Goal: Information Seeking & Learning: Learn about a topic

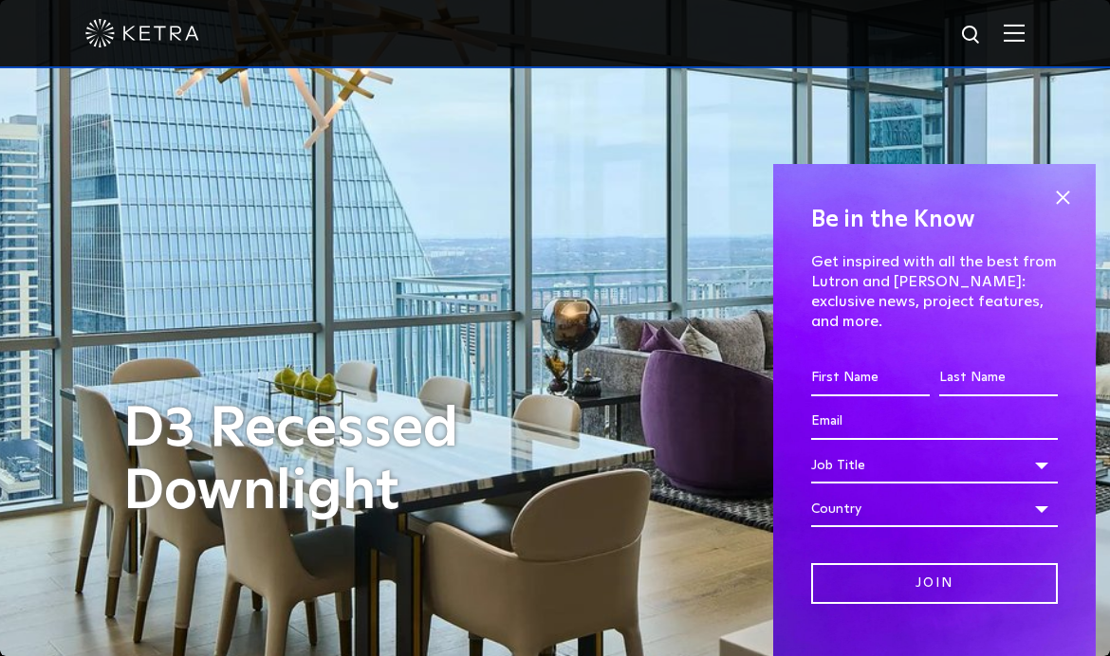
click at [1051, 187] on span at bounding box center [1062, 197] width 28 height 28
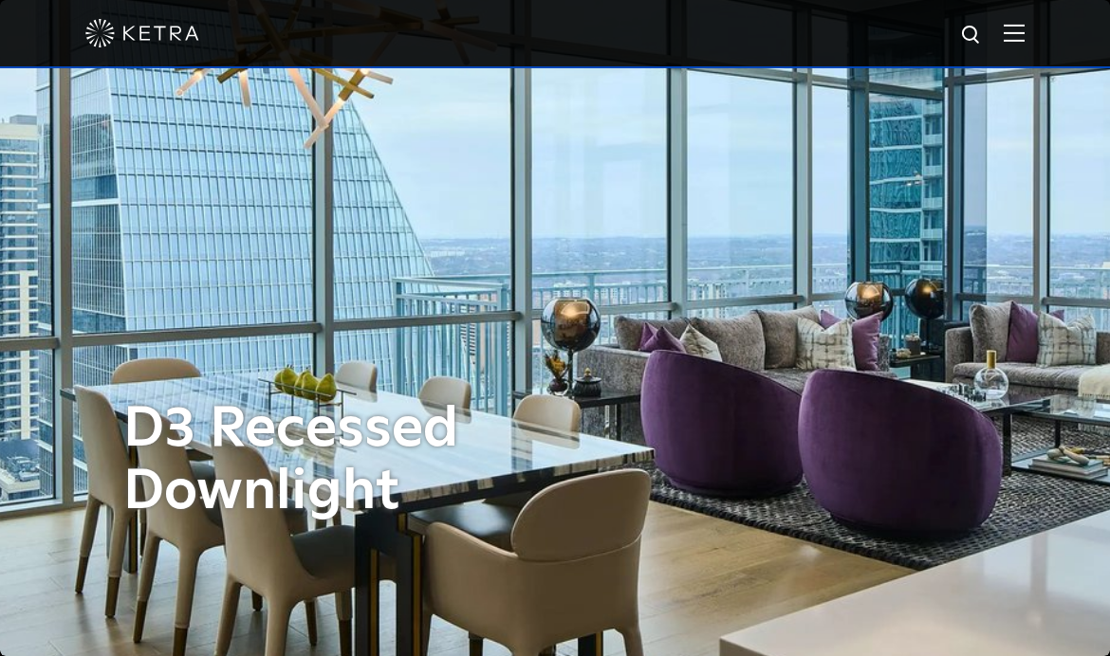
click at [1016, 27] on img at bounding box center [1013, 33] width 21 height 18
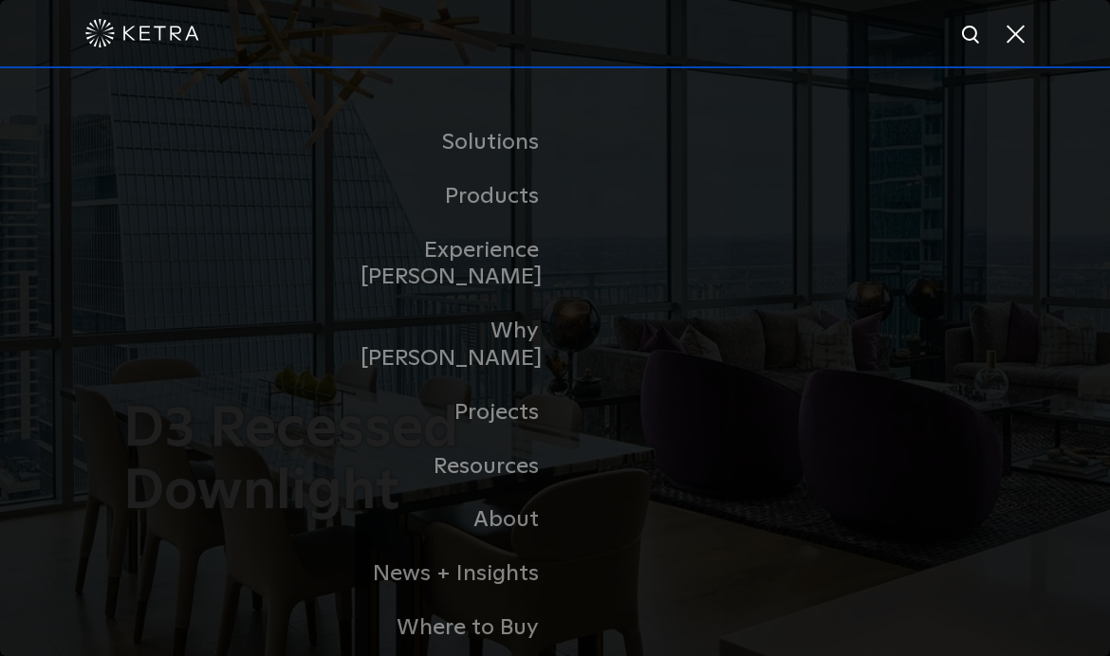
click at [0, 0] on link "Residential Products" at bounding box center [0, 0] width 0 height 0
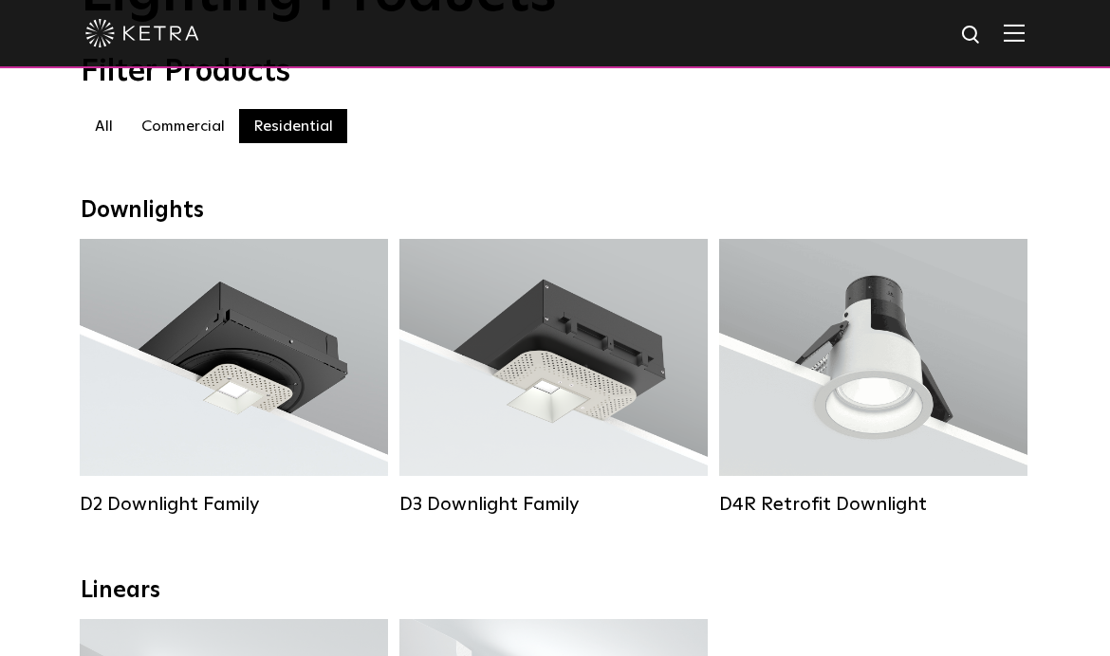
scroll to position [180, 0]
click at [824, 378] on div "Lumen Output: 800 Colors: White / Black Beam Angles: 15° / 25° / 40° / 60° Watt…" at bounding box center [872, 356] width 233 height 119
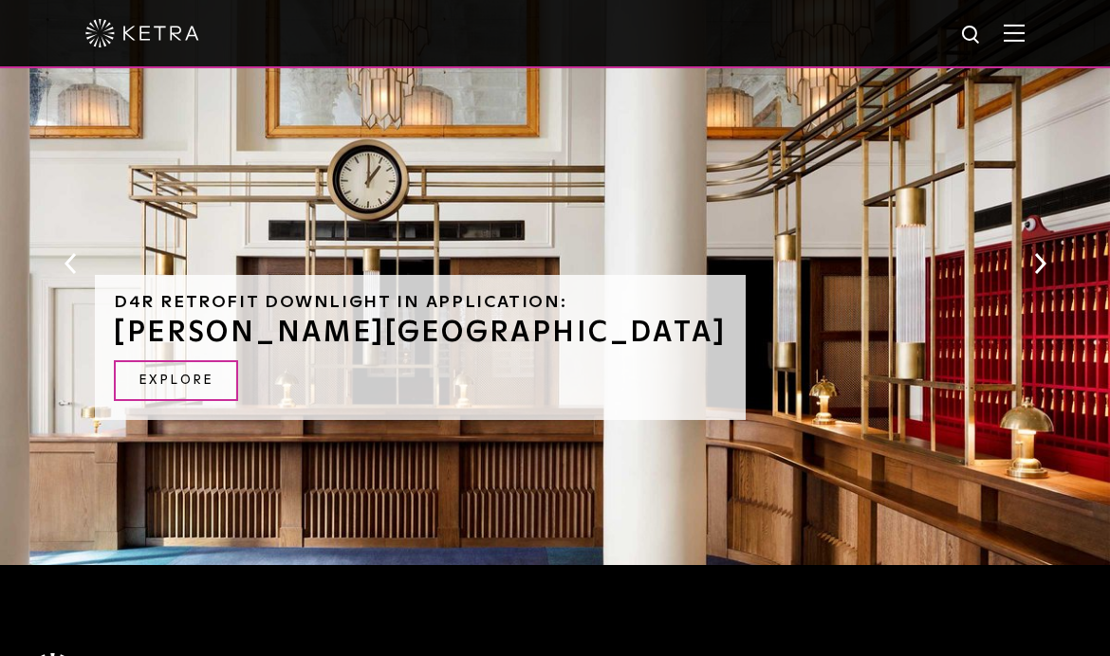
scroll to position [1233, 0]
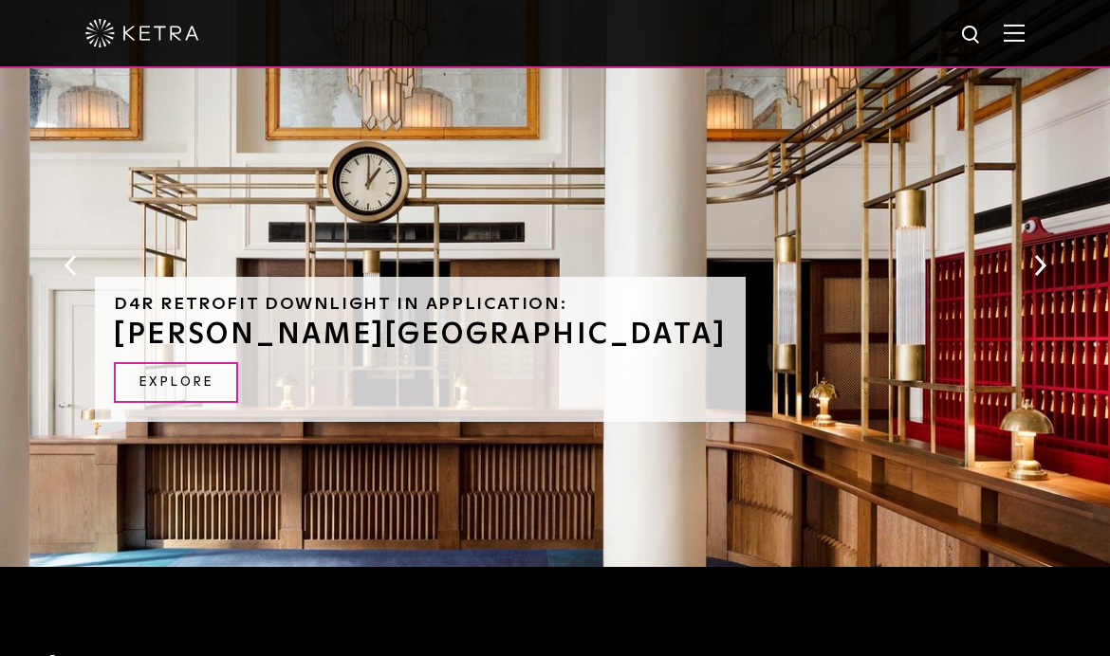
click at [151, 362] on link "EXPLORE" at bounding box center [176, 382] width 124 height 41
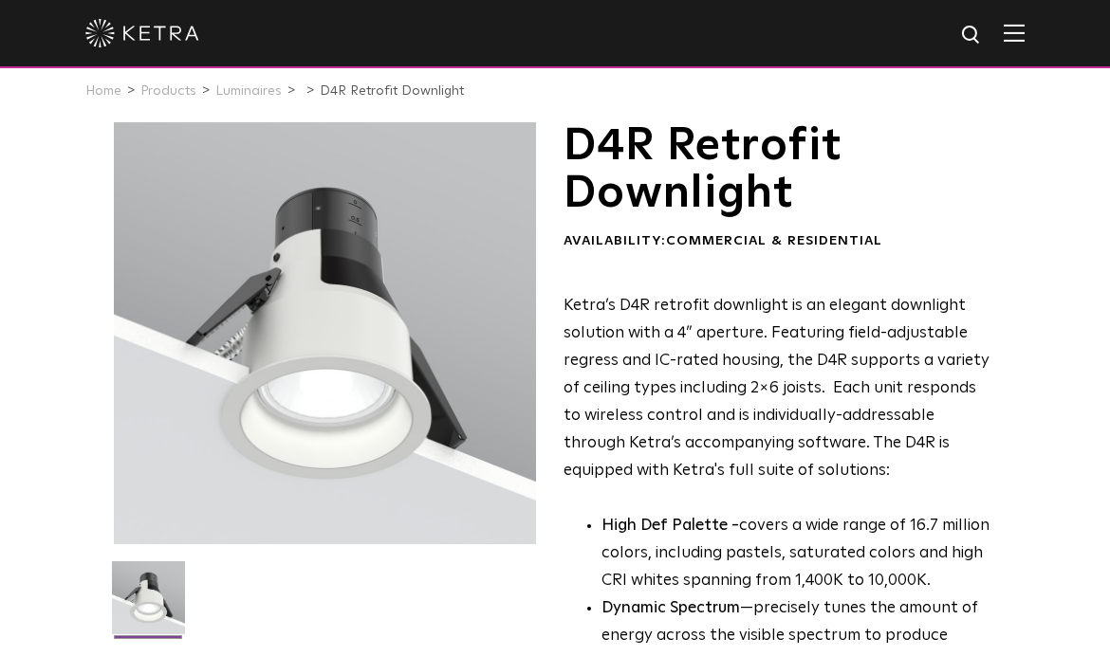
scroll to position [0, 0]
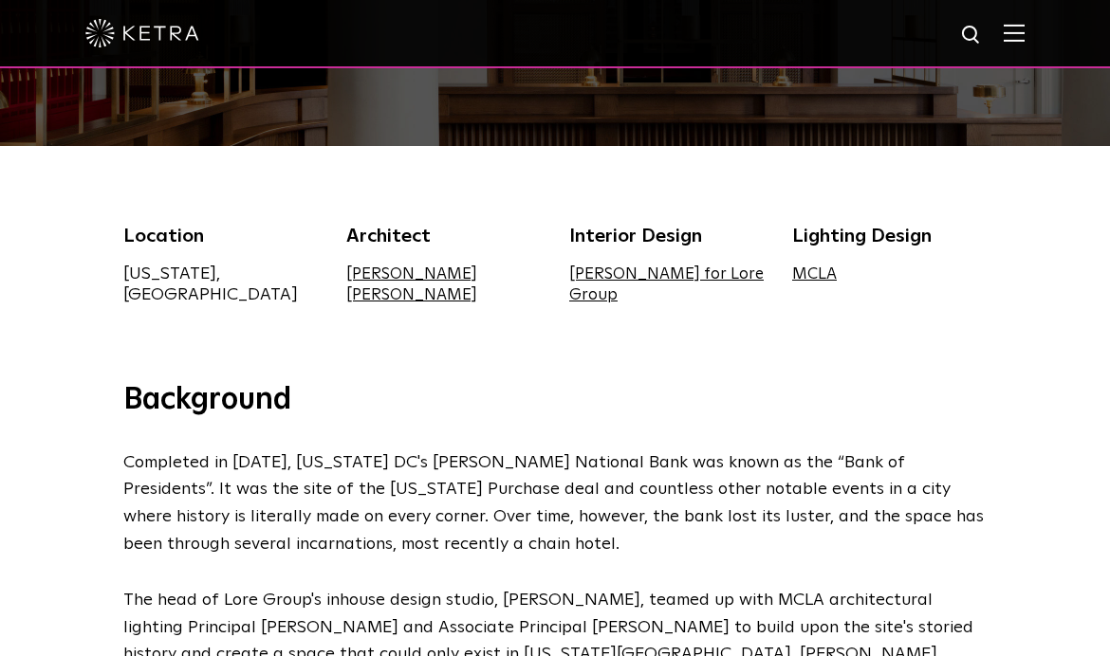
scroll to position [431, 0]
